Goal: Task Accomplishment & Management: Use online tool/utility

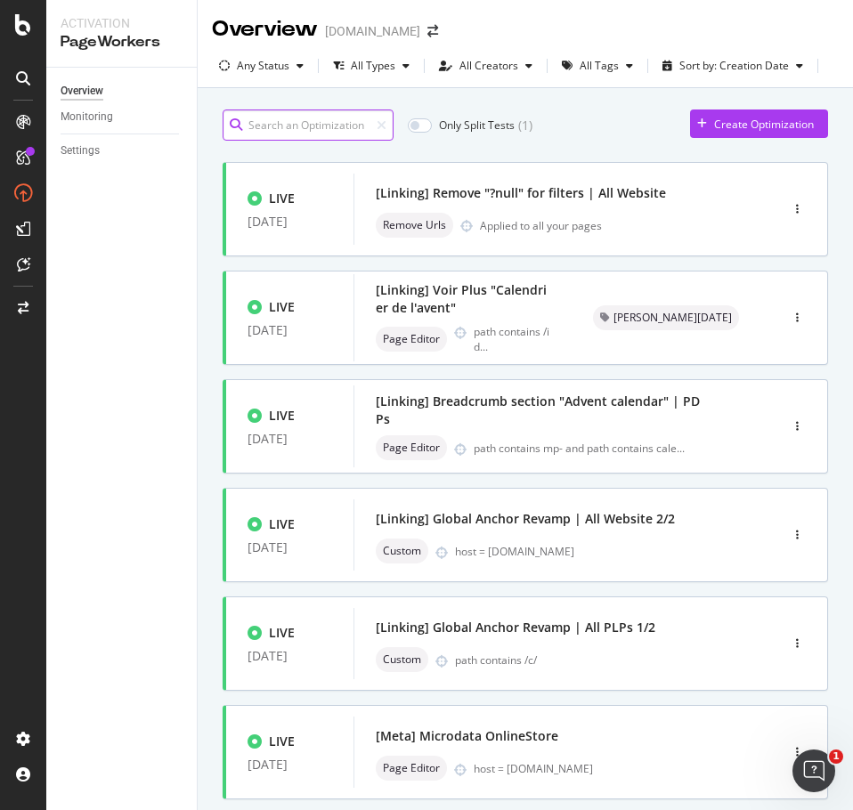
click at [280, 115] on input at bounding box center [308, 125] width 171 height 31
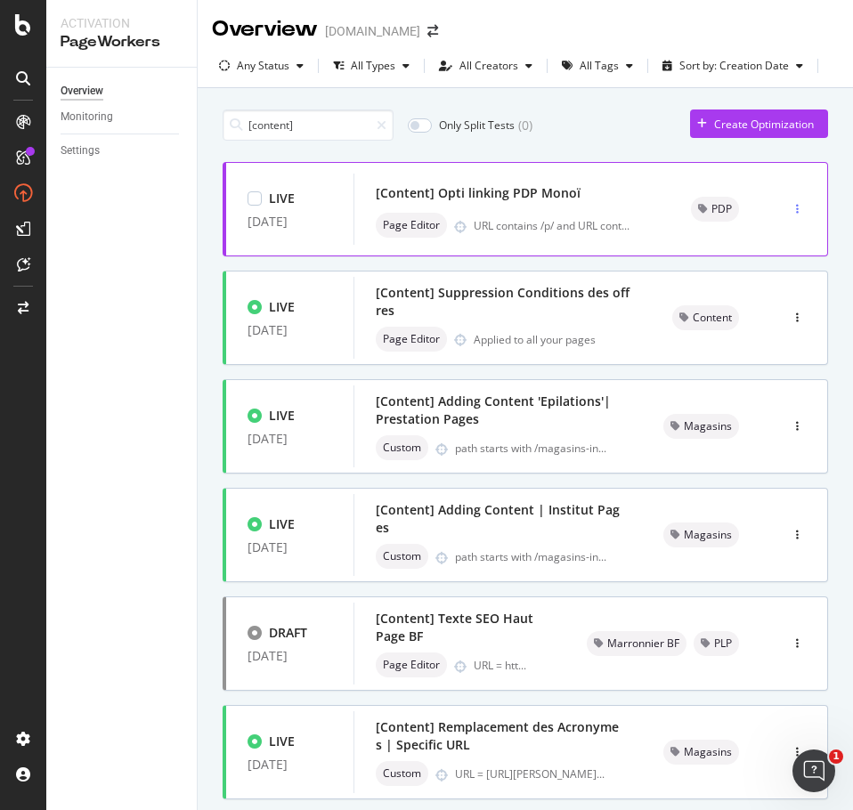
click at [796, 212] on icon "button" at bounding box center [797, 209] width 3 height 11
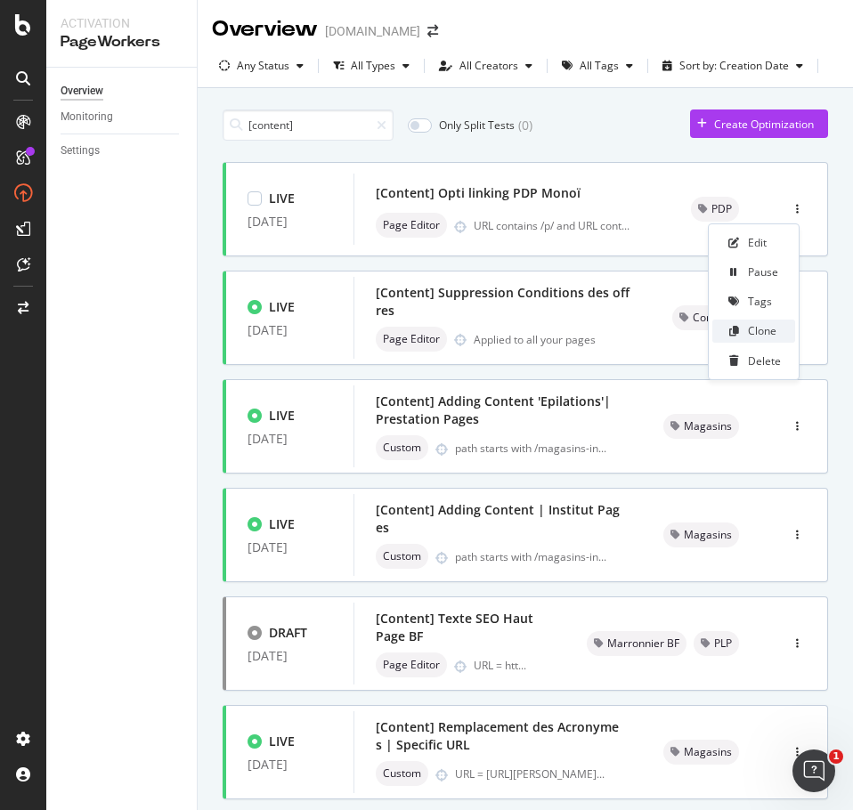
click at [749, 328] on div "Clone" at bounding box center [762, 330] width 28 height 15
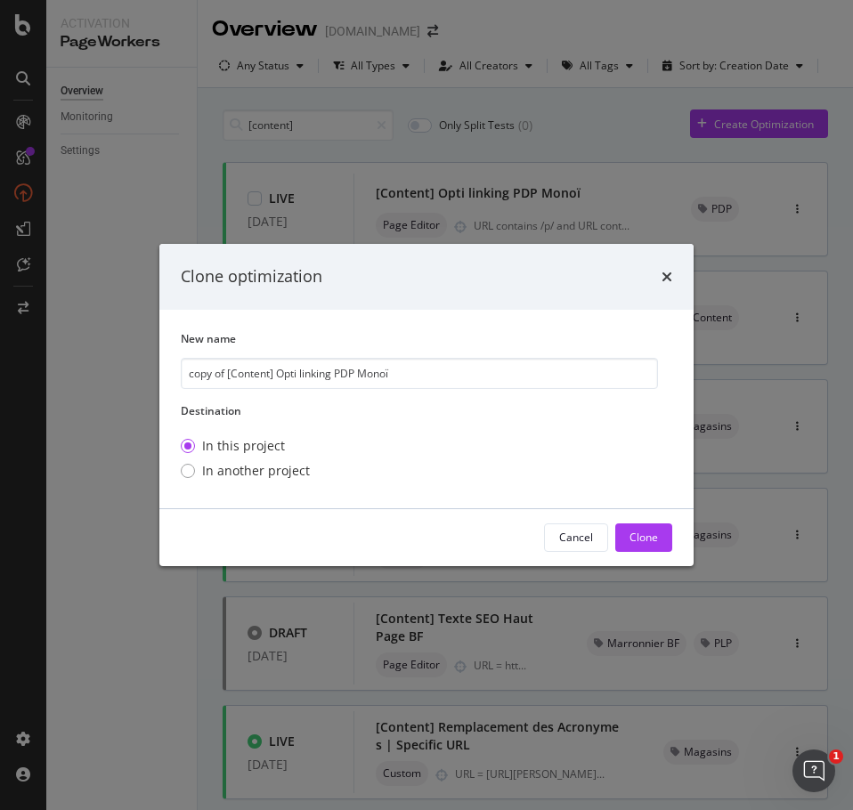
drag, startPoint x: 228, startPoint y: 375, endPoint x: 177, endPoint y: 374, distance: 50.8
click at [177, 374] on div "New name copy of [Content] Opti linking PDP Monoï Destination In this project I…" at bounding box center [426, 409] width 534 height 199
click at [337, 369] on input "[Content] Opti linking PDP Monoï" at bounding box center [419, 373] width 477 height 31
type input "[Content] Opti linking PDP Actifs"
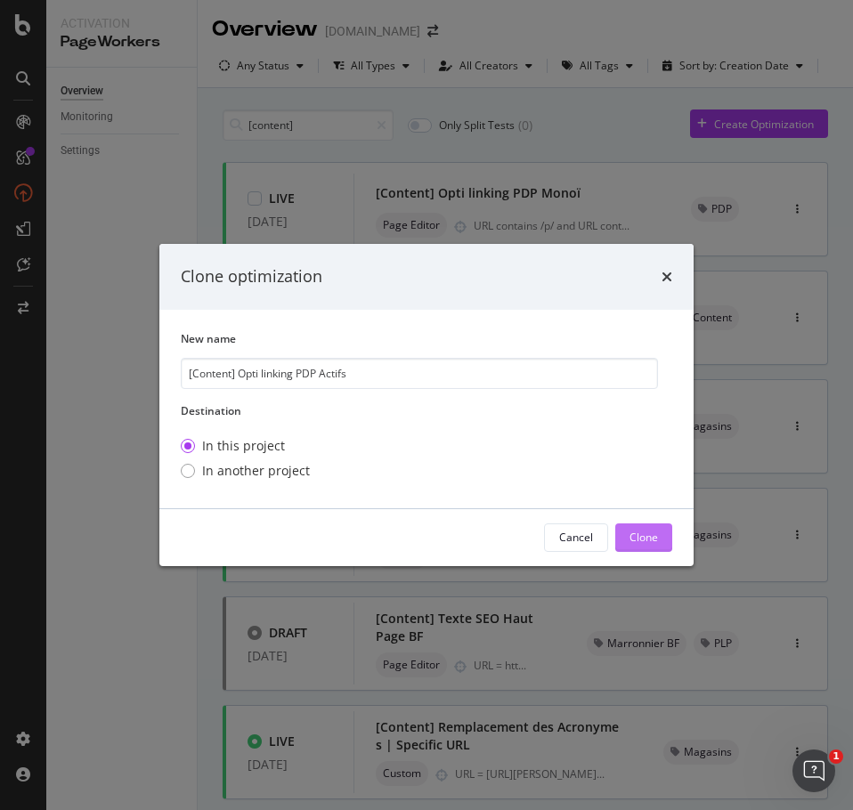
click at [631, 543] on div "Clone" at bounding box center [643, 537] width 28 height 15
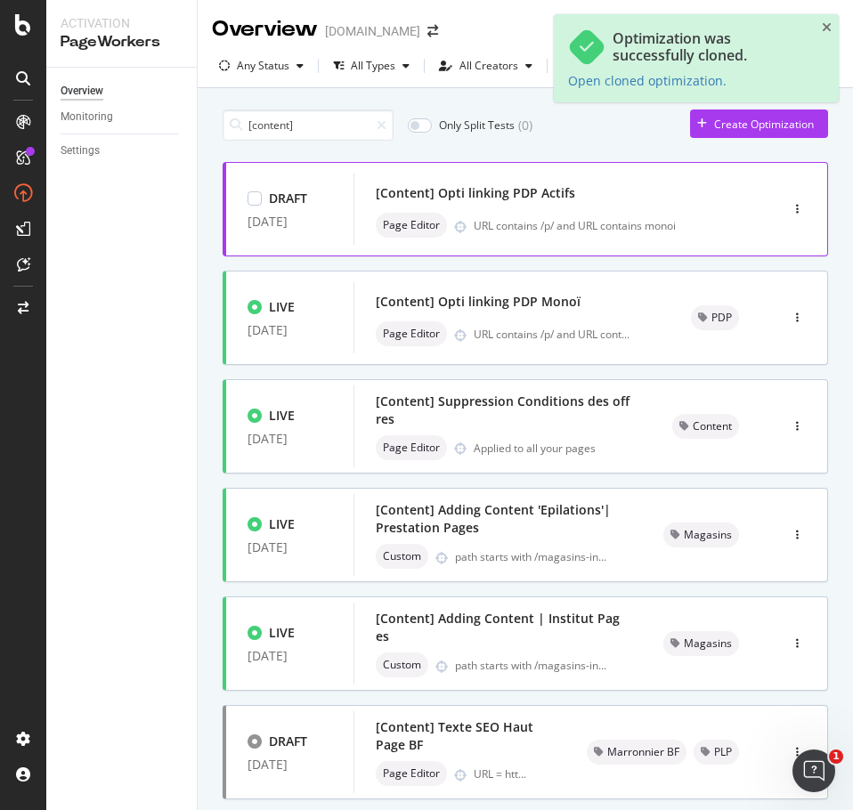
click at [673, 204] on div "[Content] Opti linking PDP Actifs" at bounding box center [540, 193] width 328 height 25
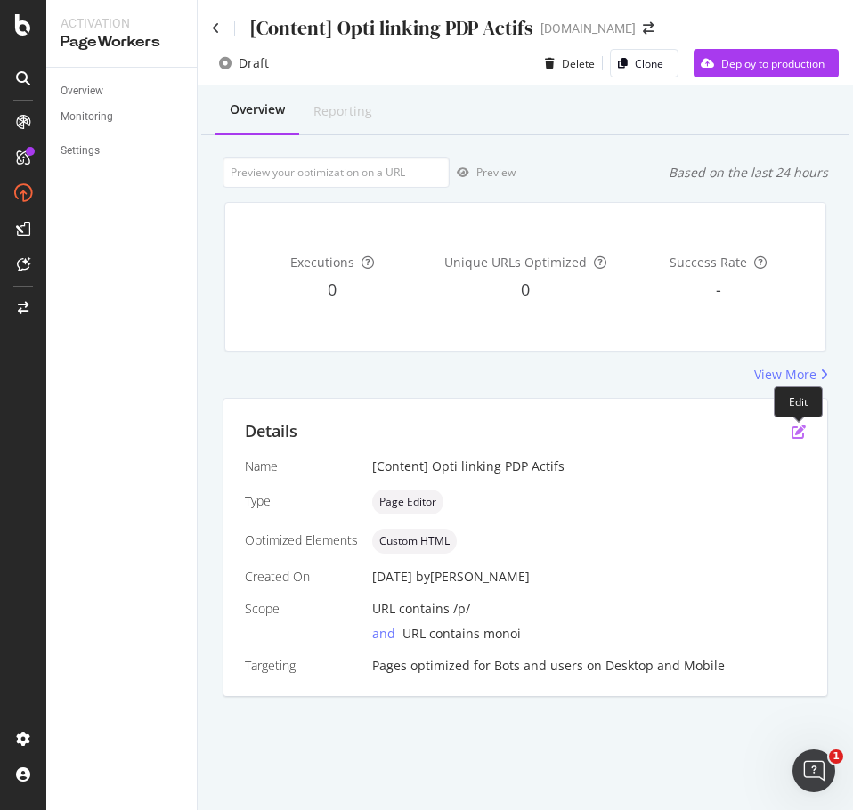
click at [797, 435] on icon "pen-to-square" at bounding box center [798, 432] width 14 height 14
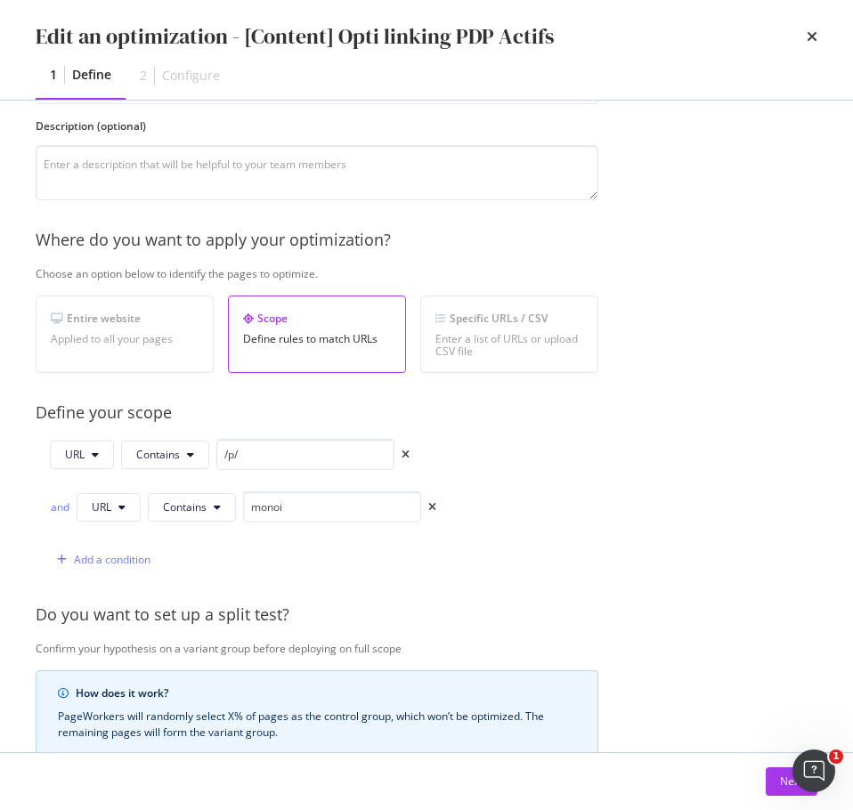
scroll to position [178, 0]
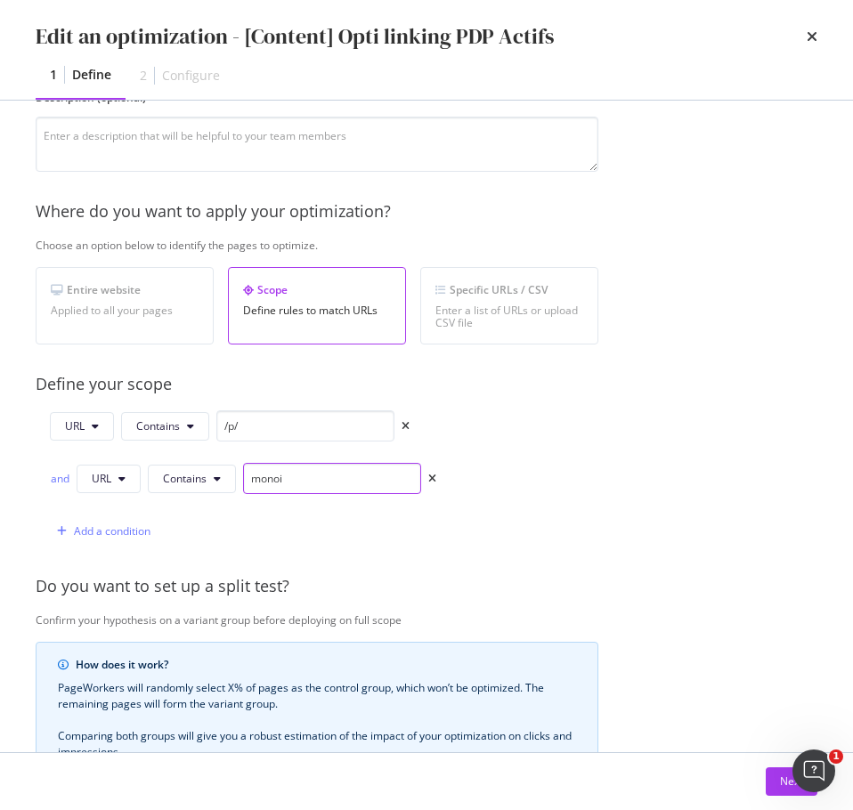
drag, startPoint x: 300, startPoint y: 480, endPoint x: 247, endPoint y: 491, distance: 53.6
click at [247, 491] on input "monoi" at bounding box center [332, 478] width 178 height 31
click at [324, 471] on input "monoi" at bounding box center [332, 478] width 178 height 31
paste input "collagene-marin"
click at [301, 475] on input "collagene-marin" at bounding box center [332, 478] width 178 height 31
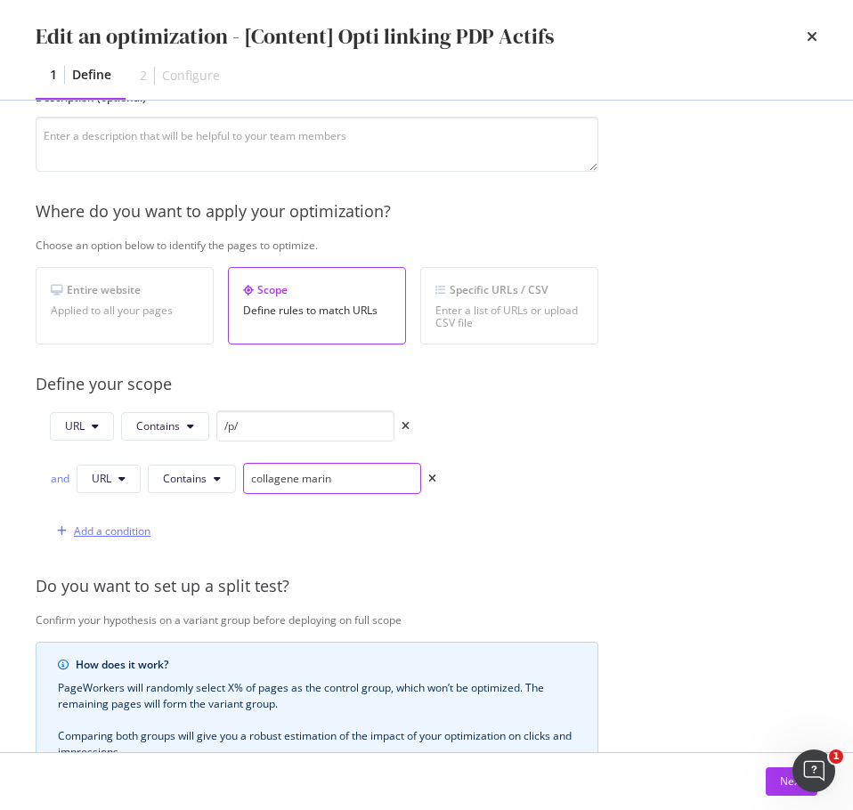
type input "collagene marin"
click at [95, 536] on div "Add a condition" at bounding box center [112, 530] width 77 height 15
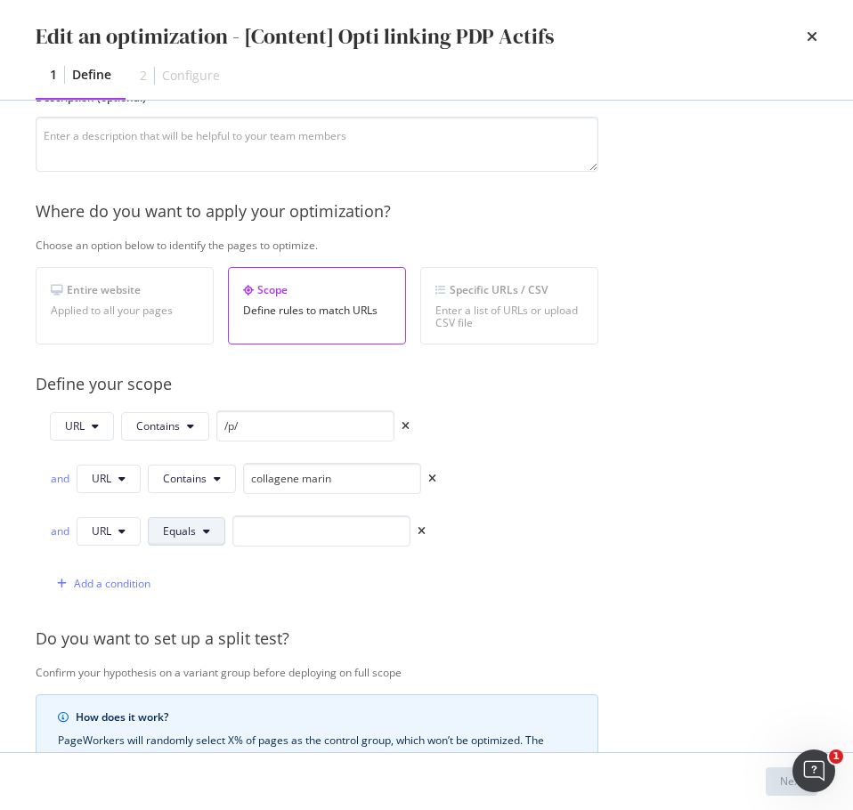
click at [191, 538] on span "Equals" at bounding box center [179, 530] width 33 height 15
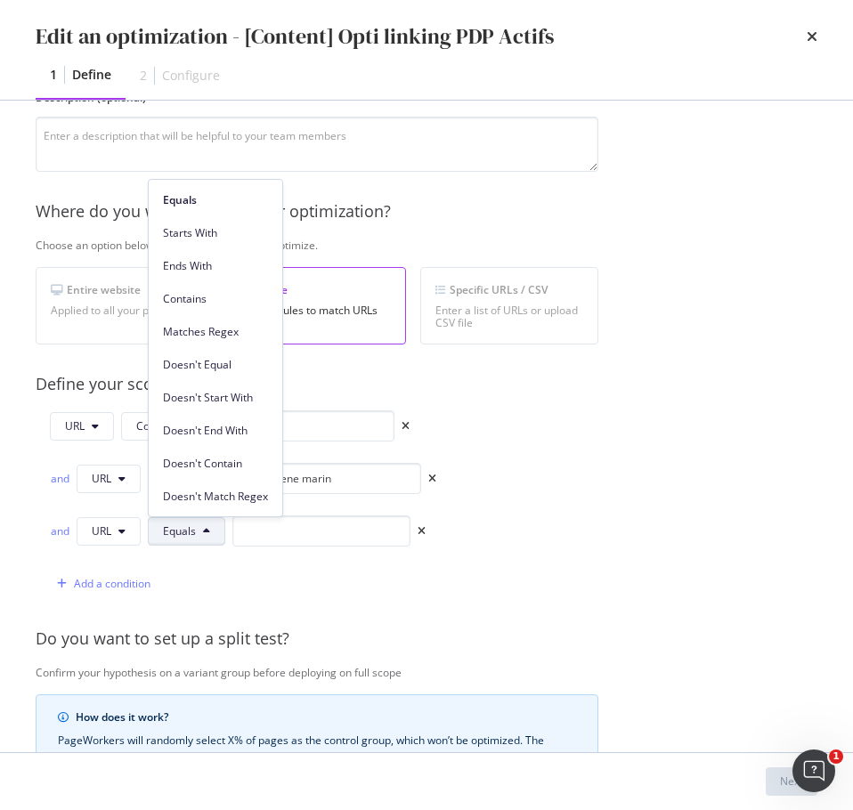
click at [231, 304] on span "Contains" at bounding box center [215, 299] width 105 height 16
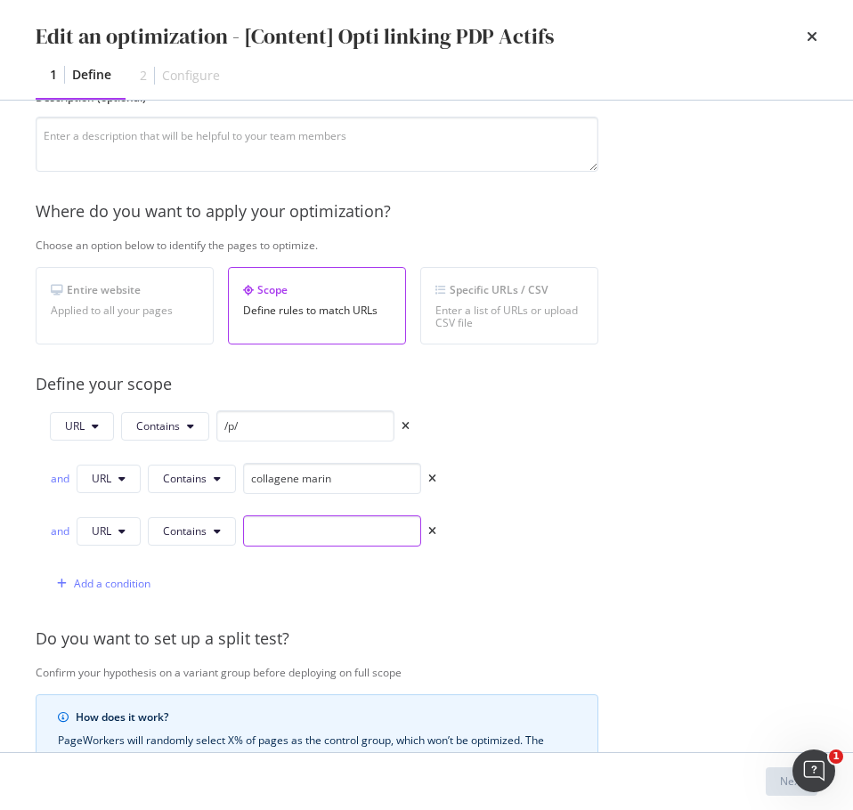
click at [282, 531] on input "modal" at bounding box center [332, 530] width 178 height 31
type input "spiruline"
click at [113, 581] on div "Add a condition" at bounding box center [112, 583] width 77 height 15
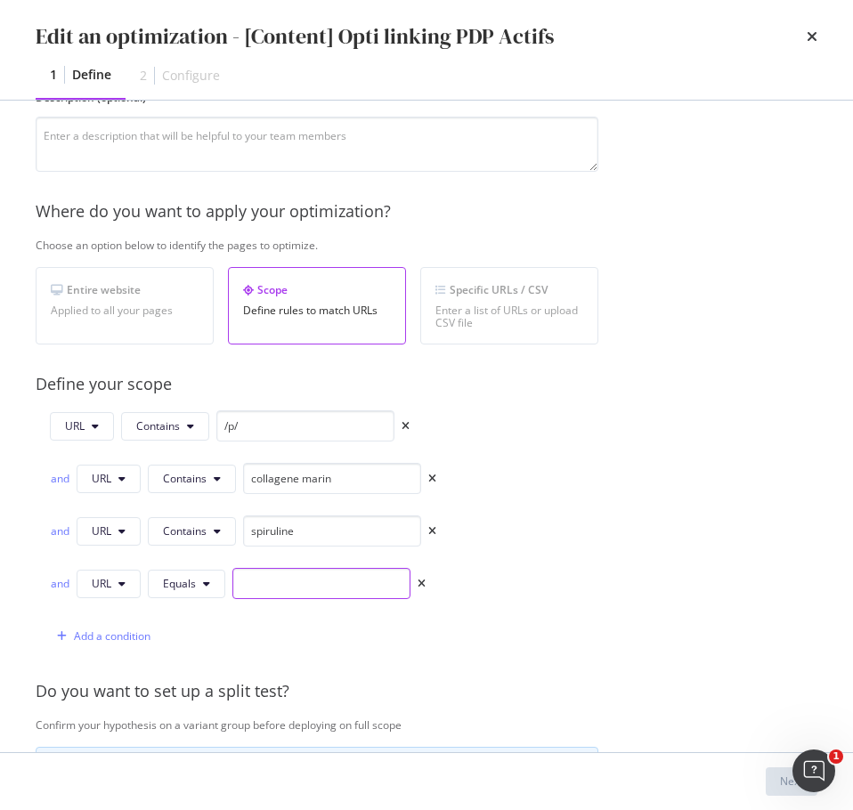
click at [300, 588] on input "modal" at bounding box center [321, 583] width 178 height 31
click at [170, 594] on button "Equals" at bounding box center [186, 584] width 77 height 28
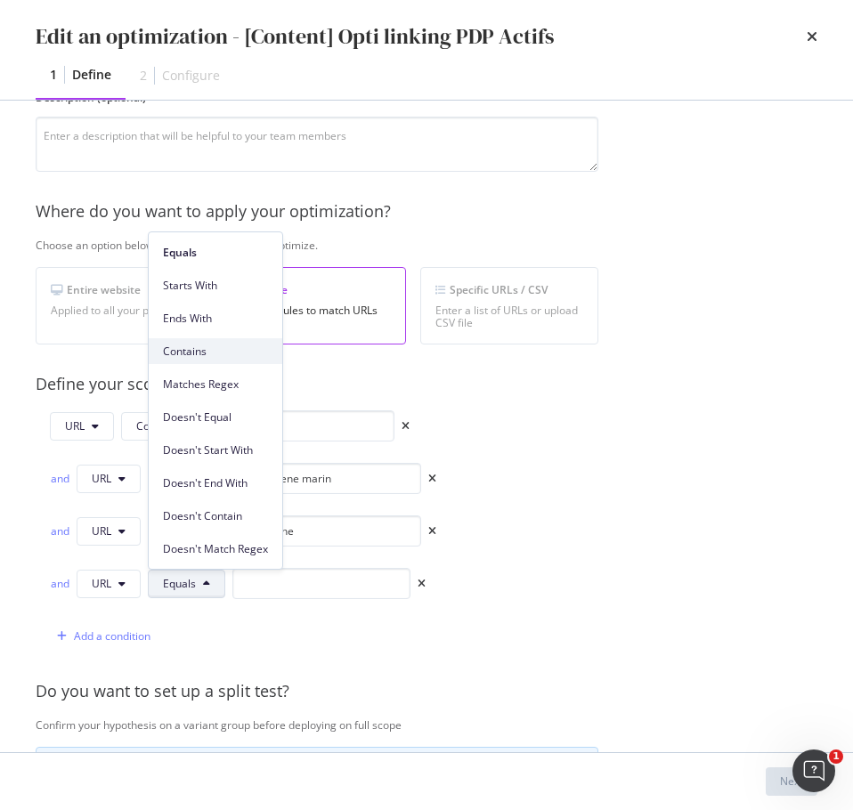
click at [220, 344] on span "Contains" at bounding box center [215, 352] width 105 height 16
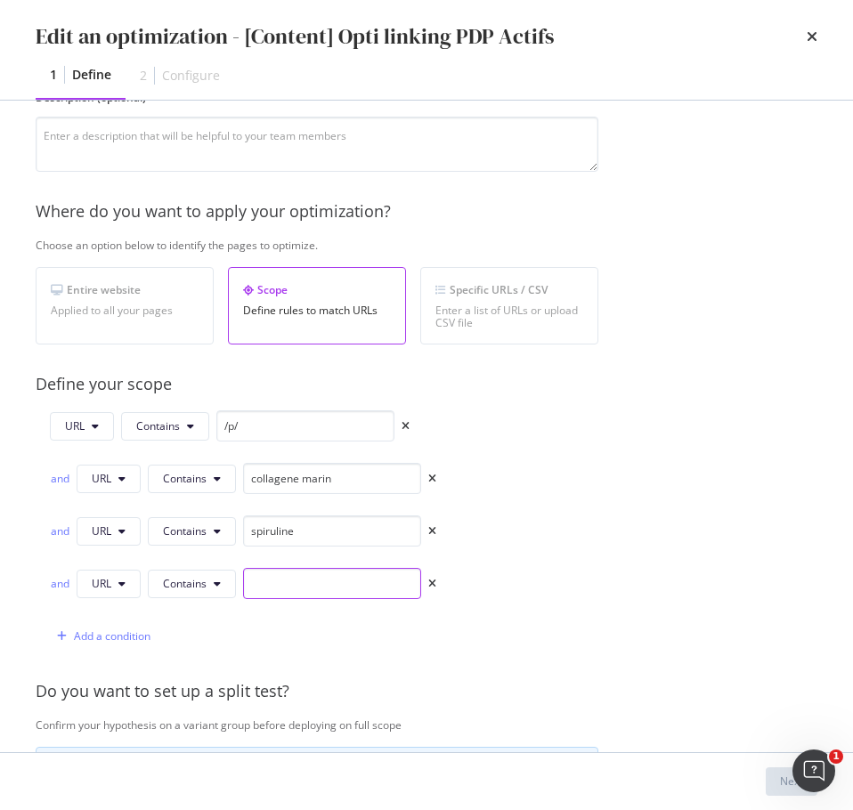
click at [275, 574] on input "modal" at bounding box center [332, 583] width 178 height 31
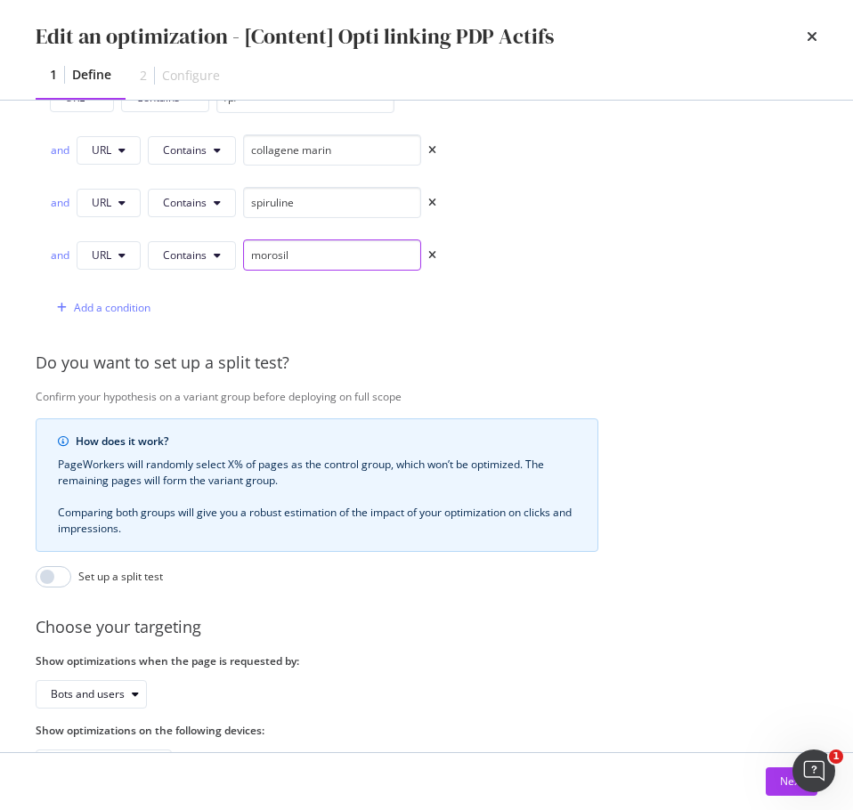
scroll to position [581, 0]
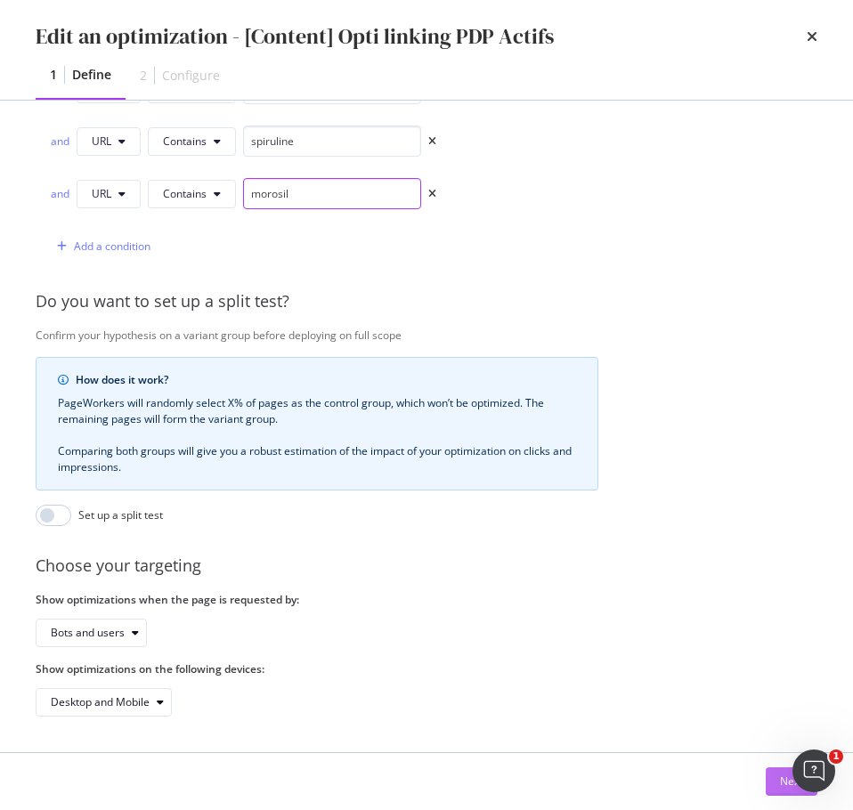
type input "morosil"
click at [785, 786] on div "Next" at bounding box center [791, 781] width 23 height 15
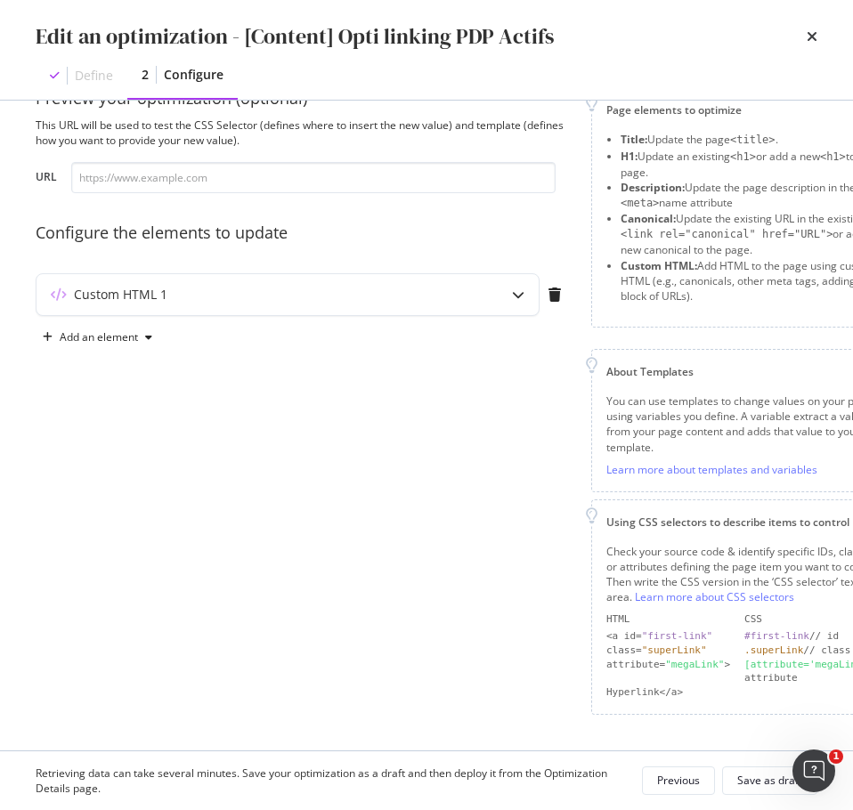
scroll to position [95, 0]
click at [385, 286] on div "Custom HTML 1" at bounding box center [253, 295] width 432 height 18
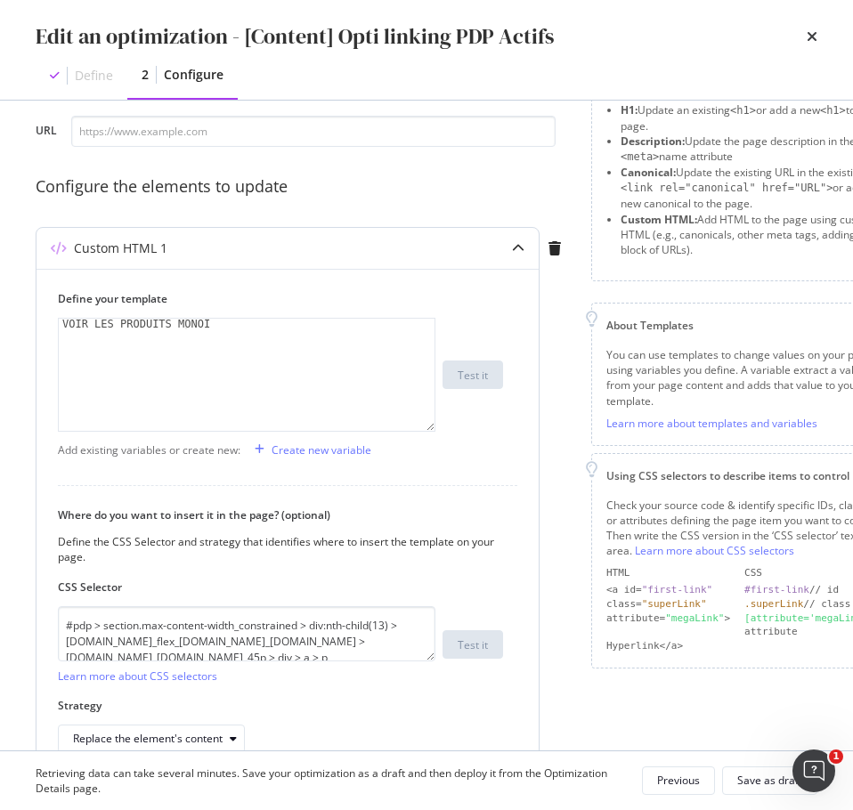
type textarea "VOIR LES PRODUITS MONOÏ"
click at [169, 325] on div "VOIR LES PRODUITS MONOÏ" at bounding box center [247, 386] width 376 height 134
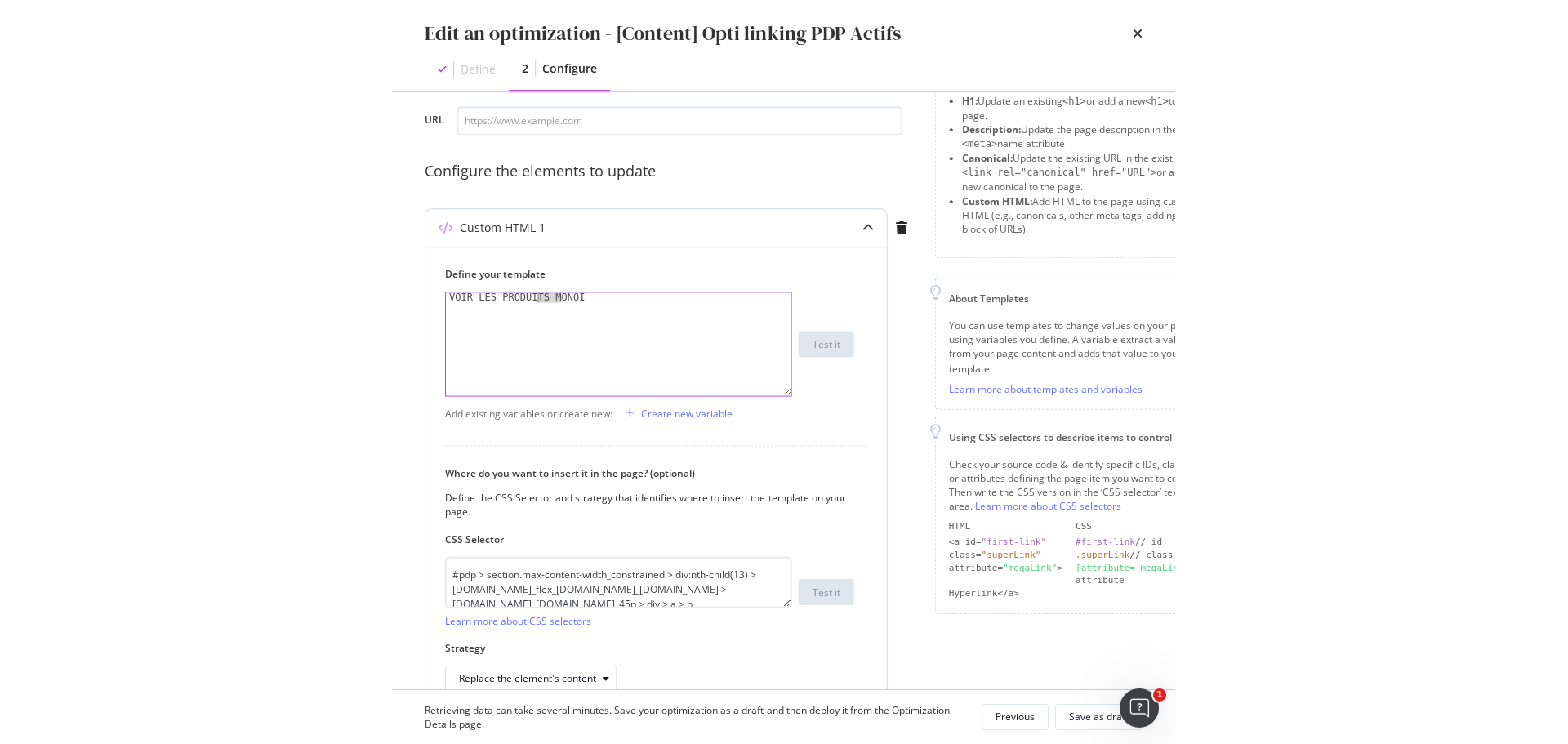
scroll to position [169, 0]
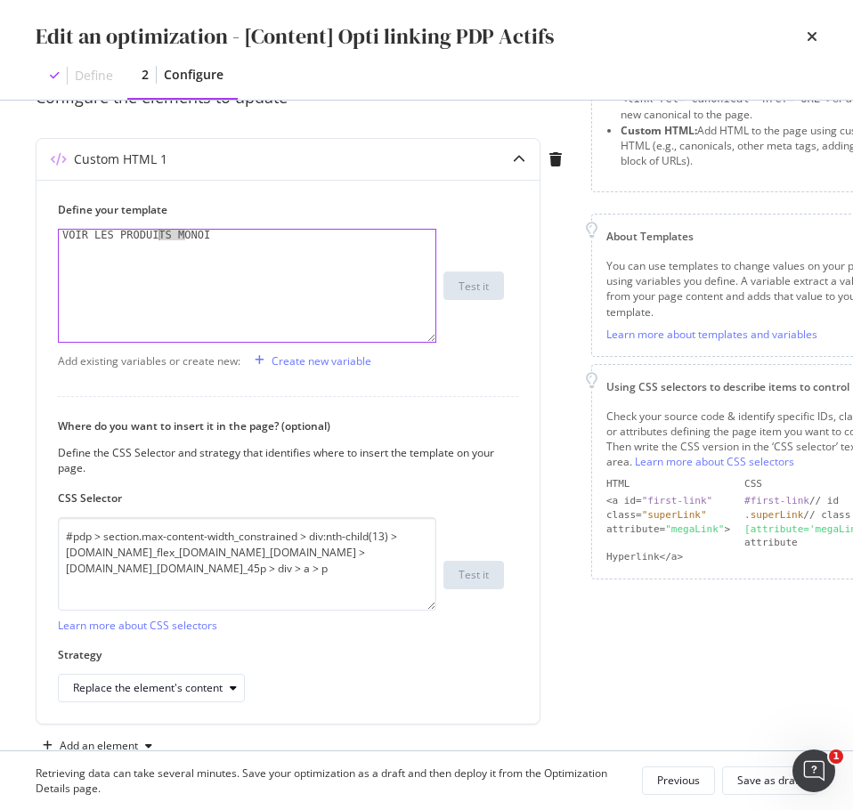
drag, startPoint x: 424, startPoint y: 571, endPoint x: 1, endPoint y: 546, distance: 423.6
click at [426, 609] on textarea "#pdp > section.max-content-width_constrained > div:nth-child(13) > div.flex.tab…" at bounding box center [247, 563] width 378 height 93
click at [174, 238] on div "VOIR LES PRODUITS MONOÏ" at bounding box center [247, 286] width 377 height 112
click at [174, 238] on div "VOIR LES PRODUITS MONOÏ" at bounding box center [247, 297] width 377 height 134
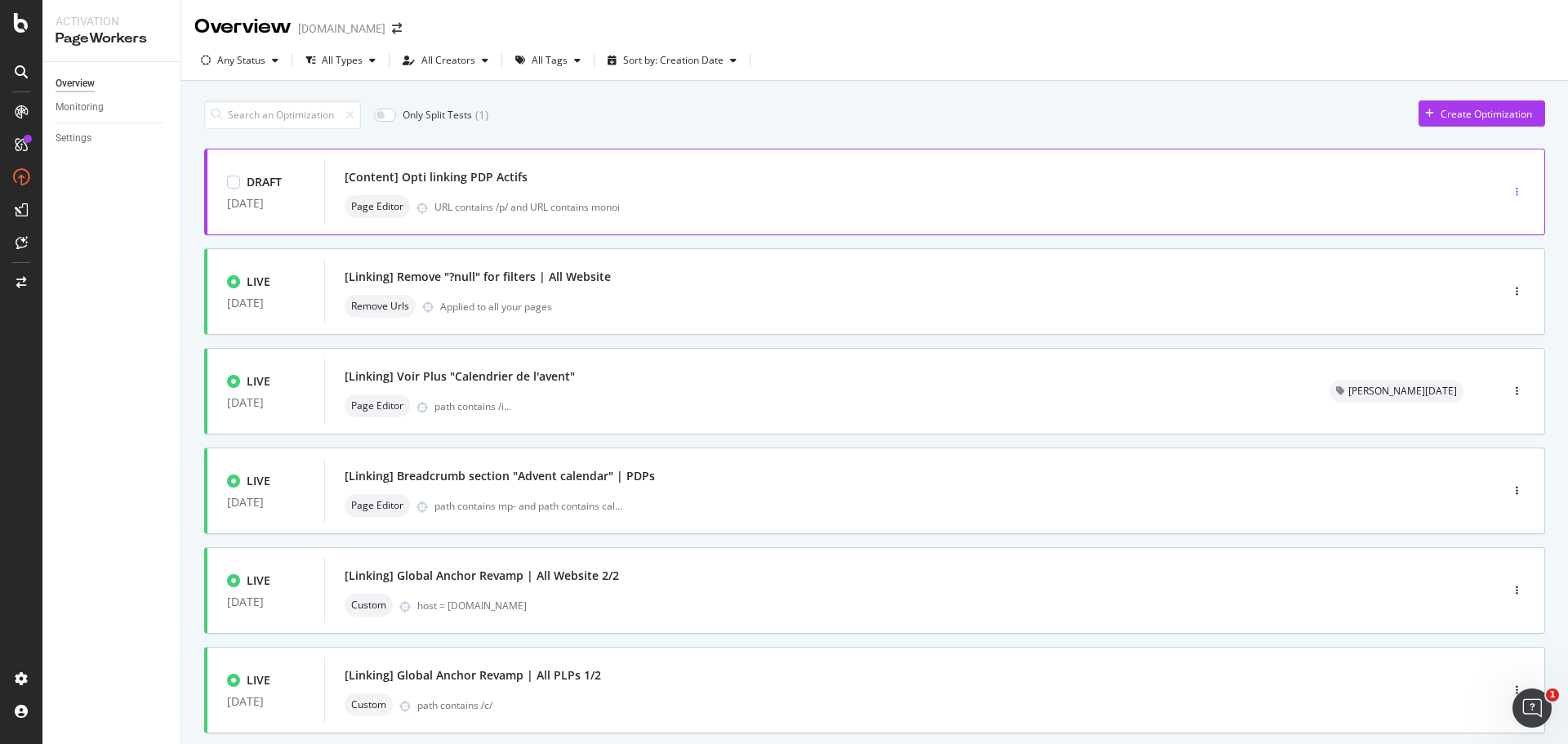
click at [1509, 193] on div "button" at bounding box center [1517, 192] width 16 height 10
click at [932, 97] on div "Only Split Tests ( 1 ) Create Optimization DRAFT 14 Oct. 2025 [Content] Opti li…" at bounding box center [875, 637] width 1341 height 1088
click at [1509, 191] on div "button" at bounding box center [1517, 192] width 16 height 10
click at [1478, 297] on div "Delete" at bounding box center [1486, 303] width 30 height 14
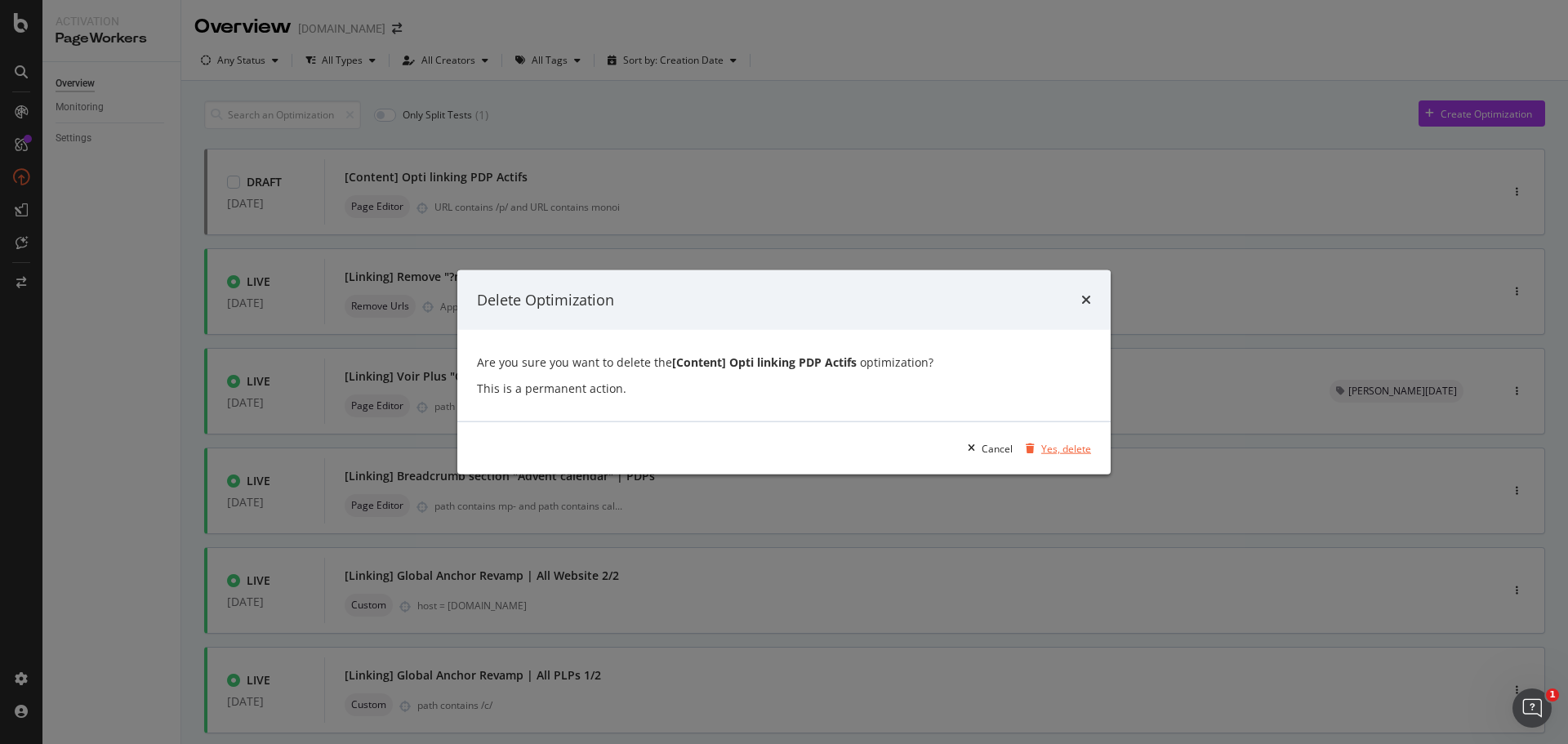
click at [1055, 450] on div "Yes, delete" at bounding box center [1066, 448] width 50 height 14
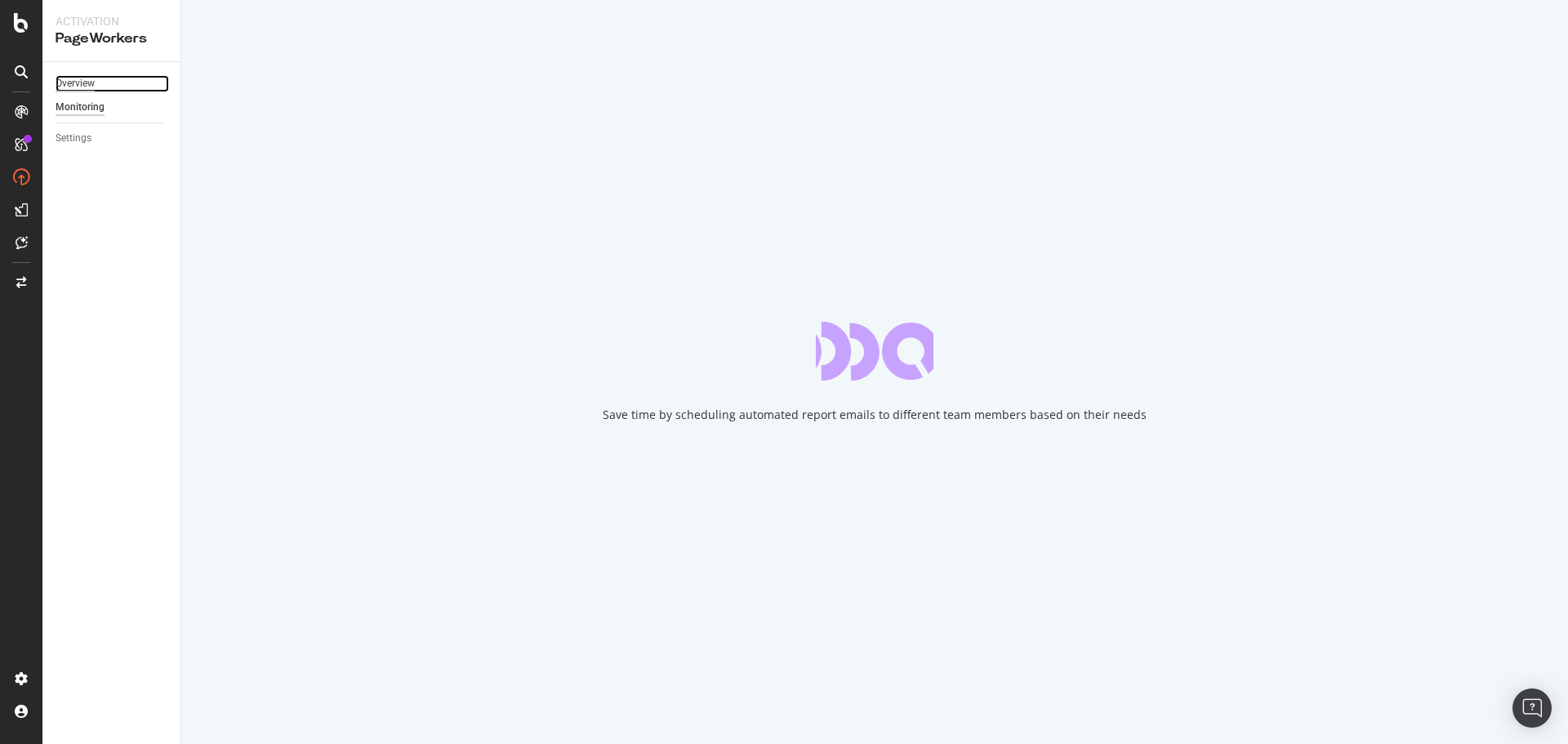
click at [78, 84] on div "Overview" at bounding box center [75, 83] width 39 height 17
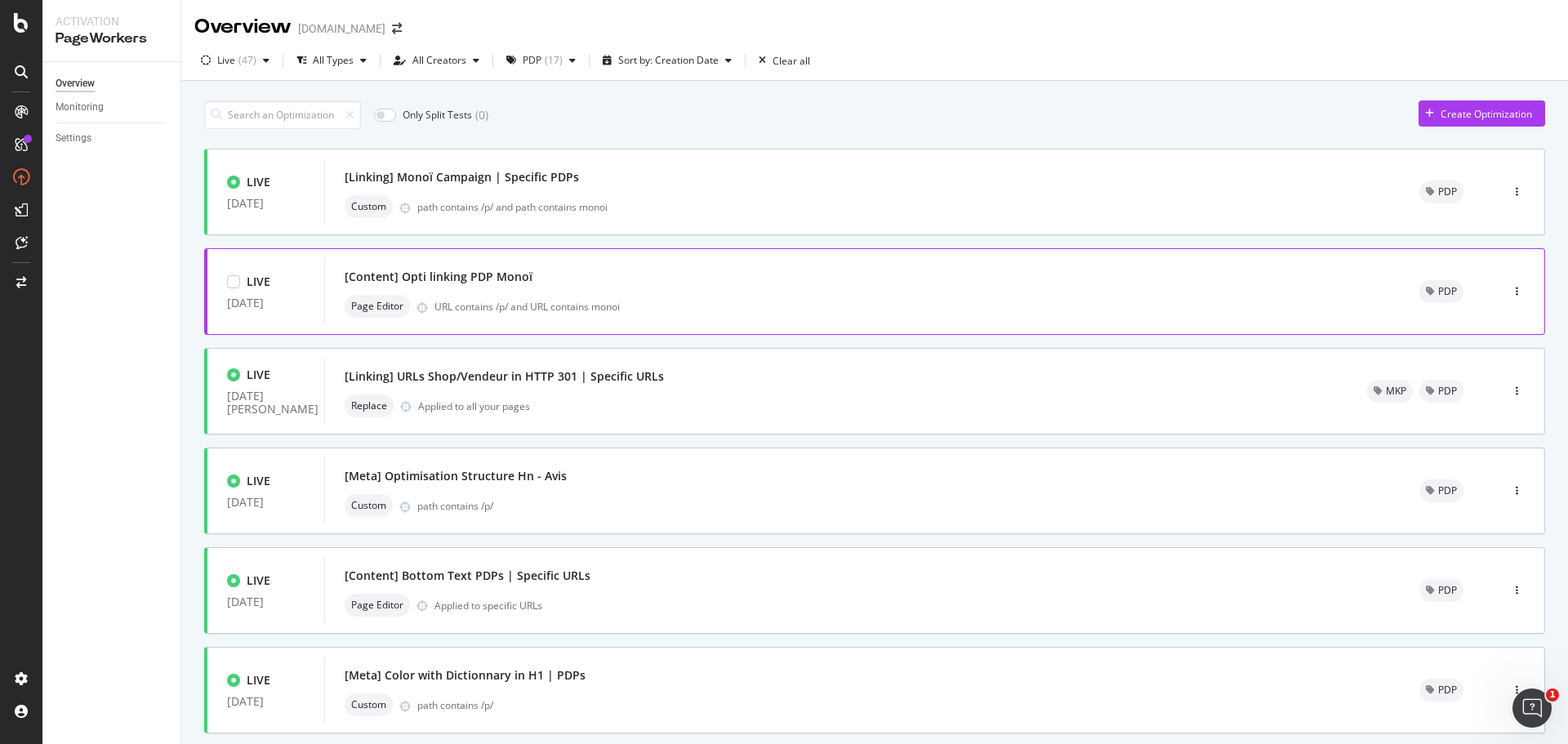
click at [517, 272] on div "[Content] Opti linking PDP Monoï" at bounding box center [439, 277] width 188 height 17
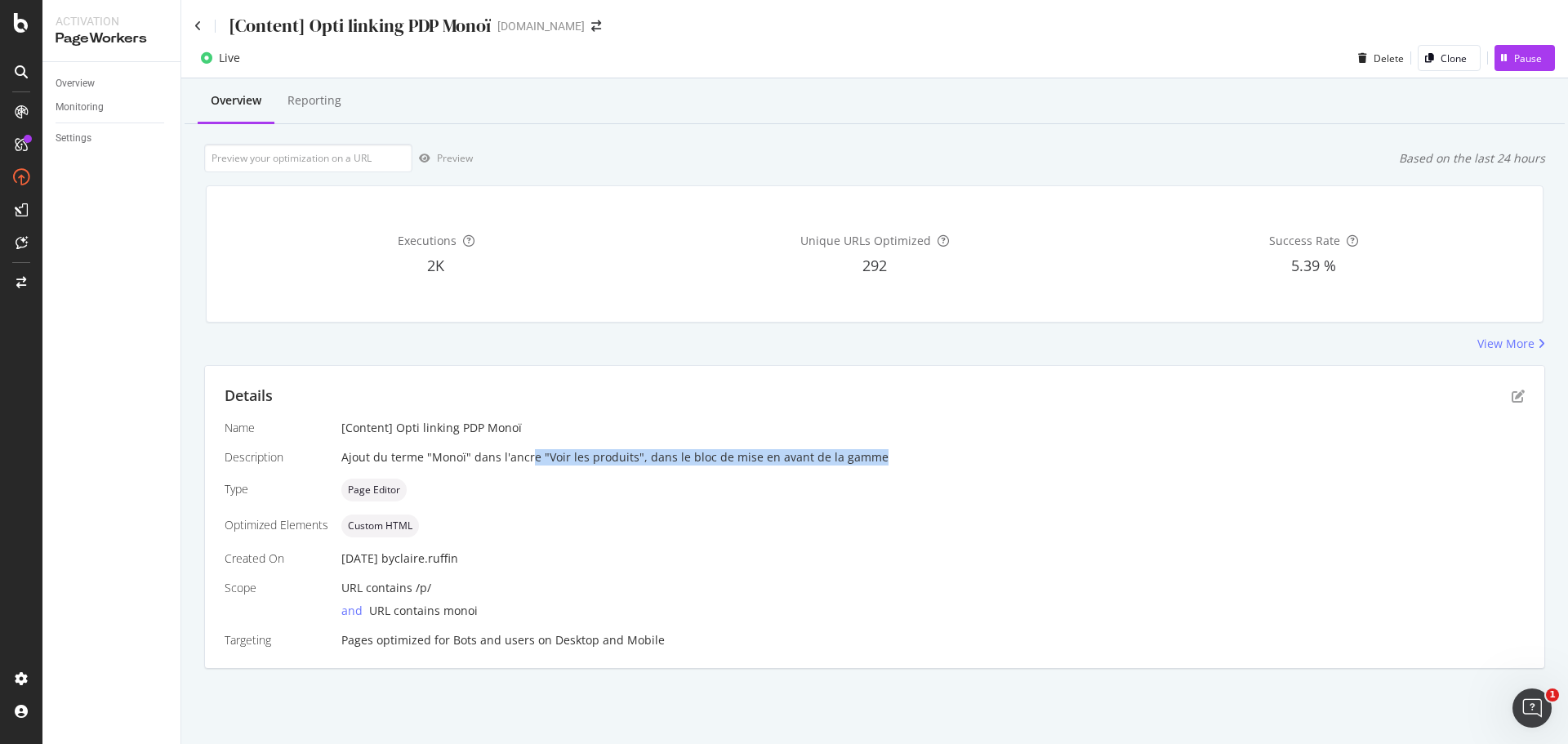
drag, startPoint x: 528, startPoint y: 460, endPoint x: 881, endPoint y: 461, distance: 353.0
click at [881, 461] on div "Ajout du terme "Monoï" dans l'ancre "Voir les produits", dans le bloc de mise e…" at bounding box center [933, 458] width 1184 height 17
click at [753, 510] on div "Name [Content] Opti linking PDP Monoï Description Ajout du terme "Monoï" dans l…" at bounding box center [874, 534] width 1300 height 228
drag, startPoint x: 382, startPoint y: 462, endPoint x: 650, endPoint y: 459, distance: 268.0
click at [650, 459] on div "Ajout du terme "Monoï" dans l'ancre "Voir les produits", dans le bloc de mise e…" at bounding box center [933, 458] width 1184 height 17
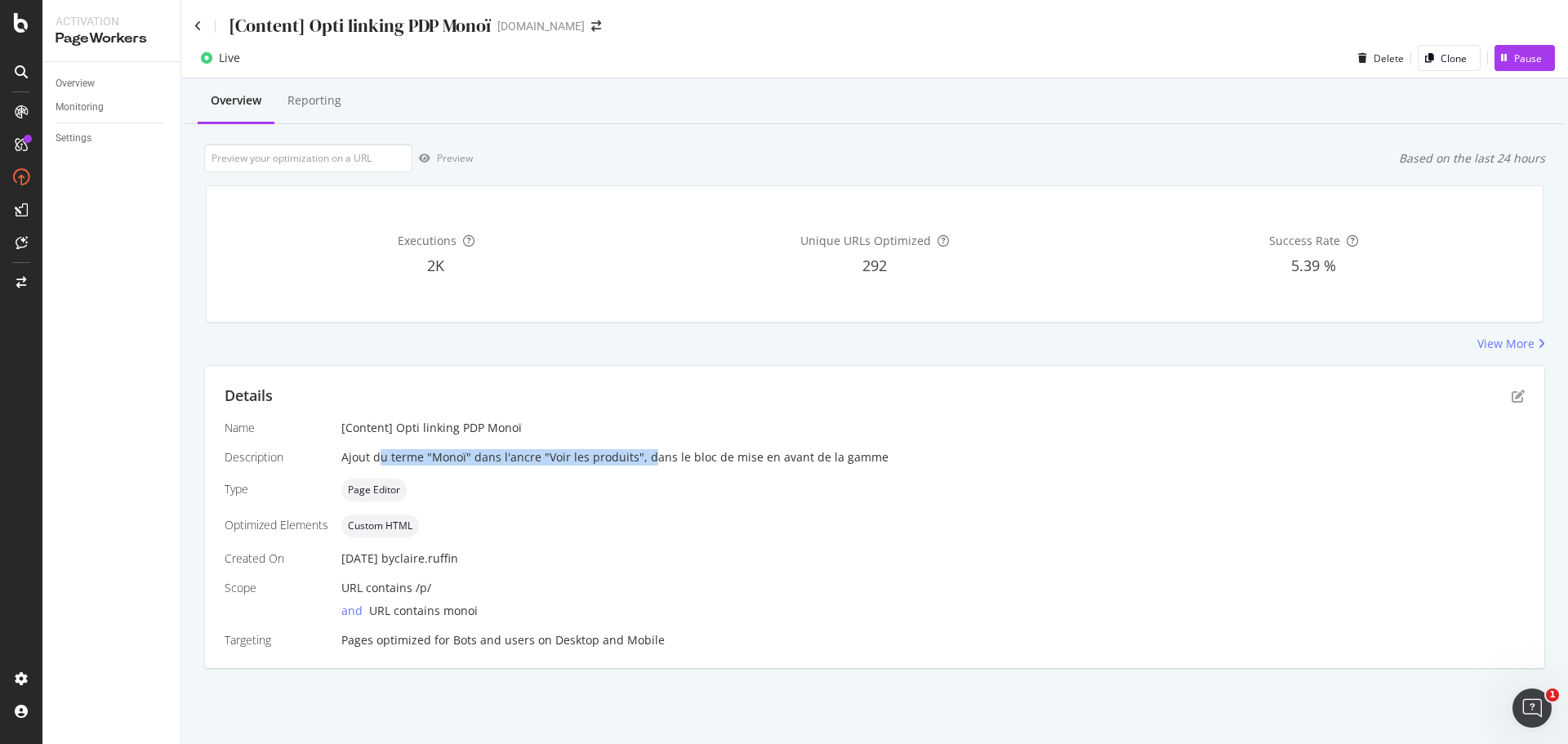
click at [410, 463] on div "Ajout du terme "Monoï" dans l'ancre "Voir les produits", dans le bloc de mise e…" at bounding box center [933, 458] width 1184 height 17
drag, startPoint x: 406, startPoint y: 458, endPoint x: 882, endPoint y: 471, distance: 476.2
click at [882, 471] on div "Name [Content] Opti linking PDP Monoï Description Ajout du terme "Monoï" dans l…" at bounding box center [874, 534] width 1300 height 228
